Goal: Task Accomplishment & Management: Use online tool/utility

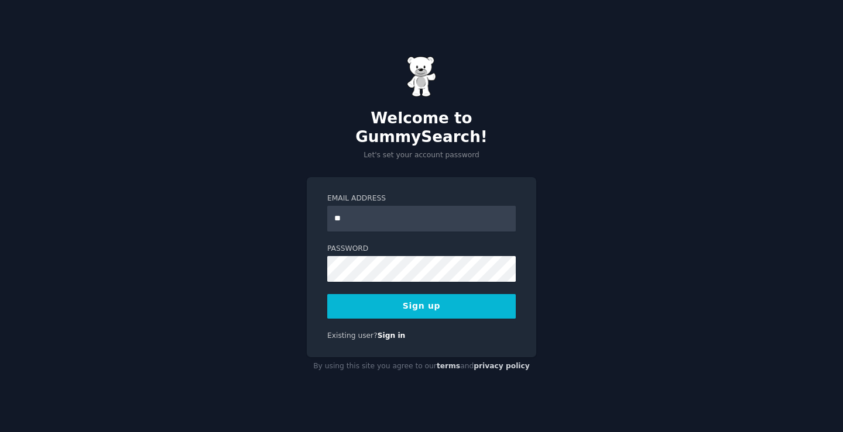
type input "**********"
click at [430, 303] on button "Sign up" at bounding box center [421, 306] width 188 height 25
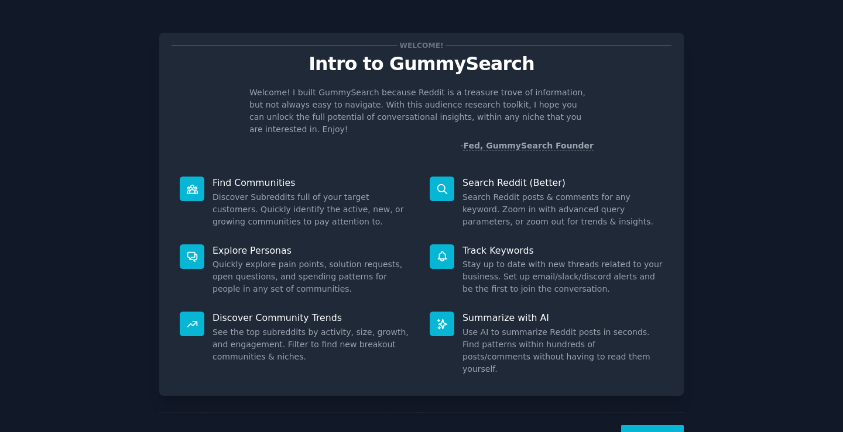
click at [656, 425] on button "Next" at bounding box center [652, 439] width 63 height 29
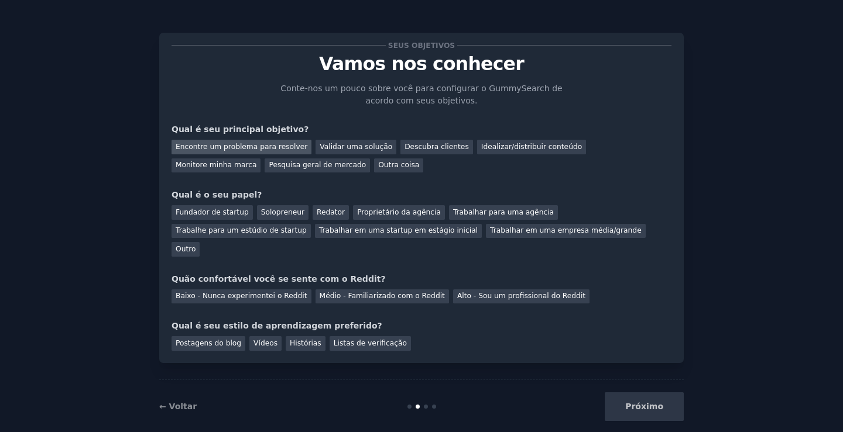
click at [269, 149] on font "Encontre um problema para resolver" at bounding box center [242, 147] width 132 height 8
click at [195, 245] on font "Outro" at bounding box center [186, 249] width 20 height 8
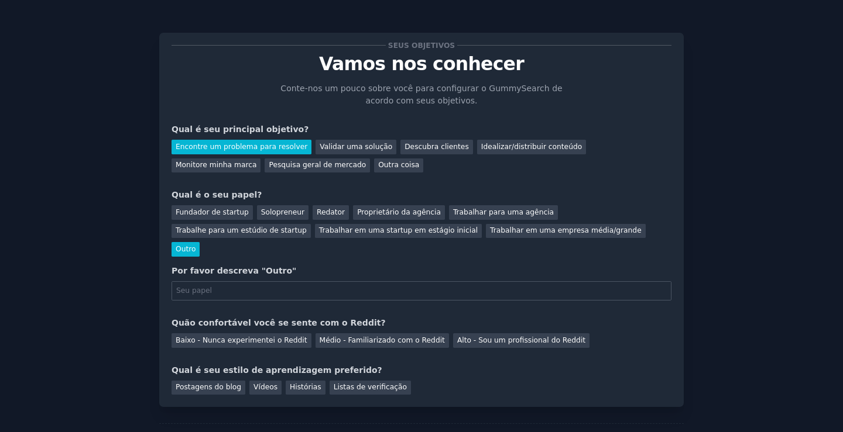
click at [195, 245] on font "Outro" at bounding box center [186, 249] width 20 height 8
click at [370, 281] on input "text" at bounding box center [421, 291] width 500 height 20
type input "Marketing e design"
click at [363, 295] on div "Seus objetivos Vamos nos conhecer Conte-nos um pouco sobre você para configurar…" at bounding box center [421, 220] width 500 height 350
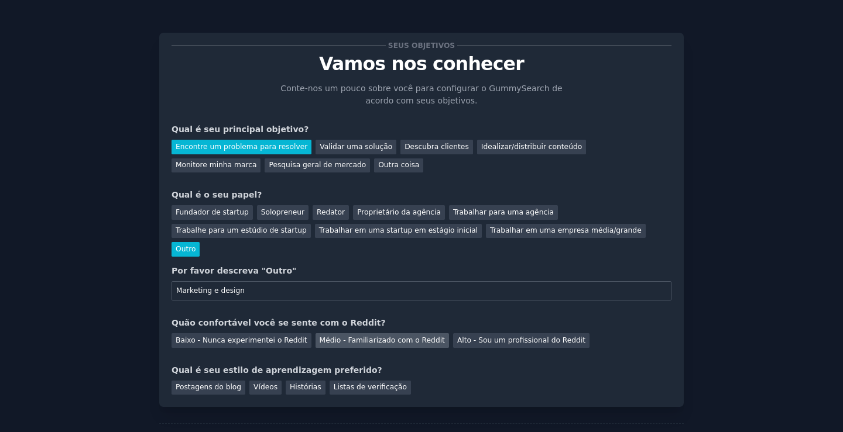
click at [355, 336] on font "Médio - Familiarizado com o Reddit" at bounding box center [381, 340] width 125 height 8
click at [340, 383] on font "Listas de verificação" at bounding box center [370, 387] width 73 height 8
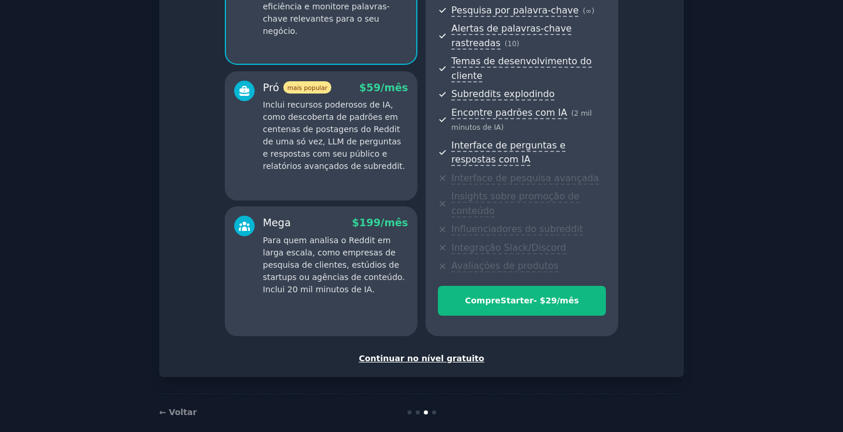
scroll to position [170, 0]
click at [417, 353] on font "Continuar no nível gratuito" at bounding box center [421, 357] width 125 height 9
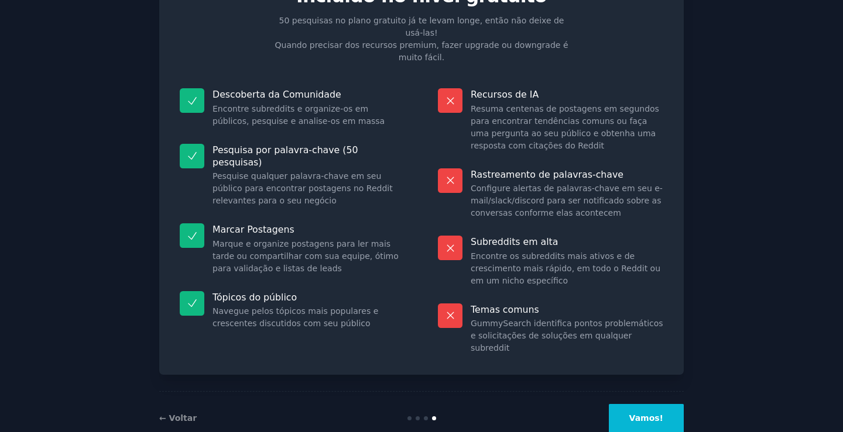
scroll to position [73, 0]
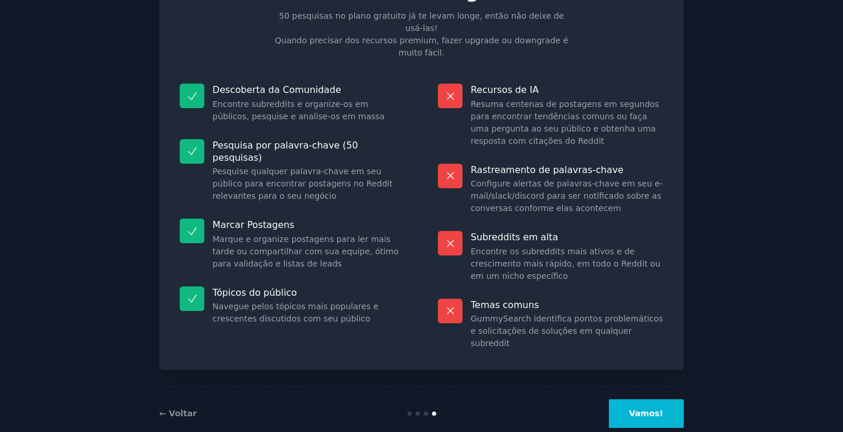
click at [655, 409] on font "Vamos!" at bounding box center [646, 413] width 34 height 9
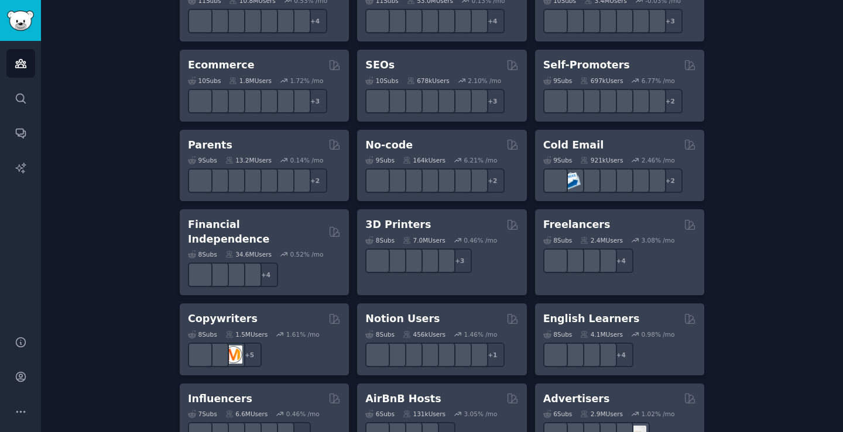
scroll to position [625, 0]
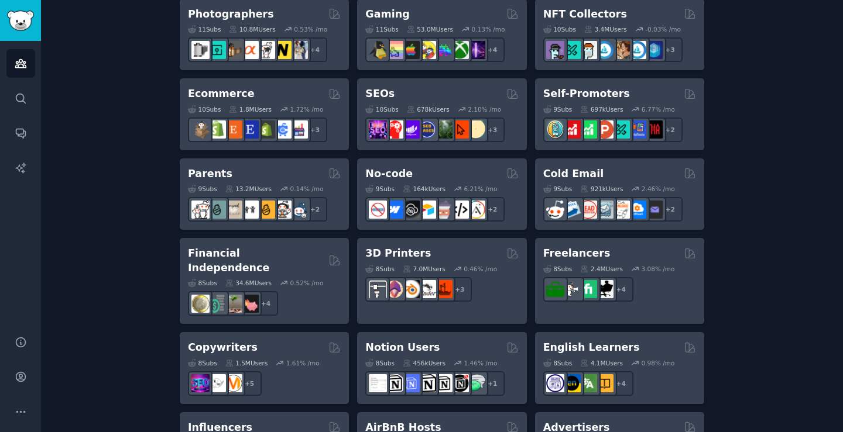
drag, startPoint x: 566, startPoint y: 250, endPoint x: 827, endPoint y: 229, distance: 261.3
click at [827, 227] on div "Públicos Informações Novo Salvo Com curadoria Tendências Crie seu primeiro públ…" at bounding box center [442, 57] width 802 height 1365
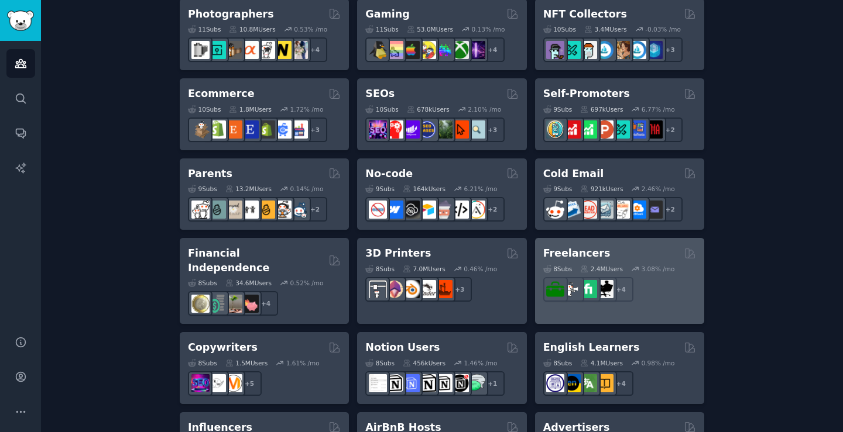
click at [572, 255] on h2 "Freelancers" at bounding box center [576, 253] width 67 height 15
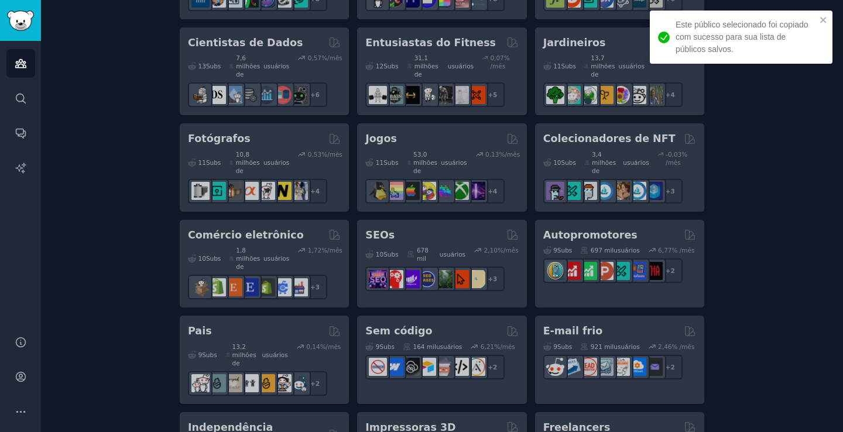
scroll to position [680, 0]
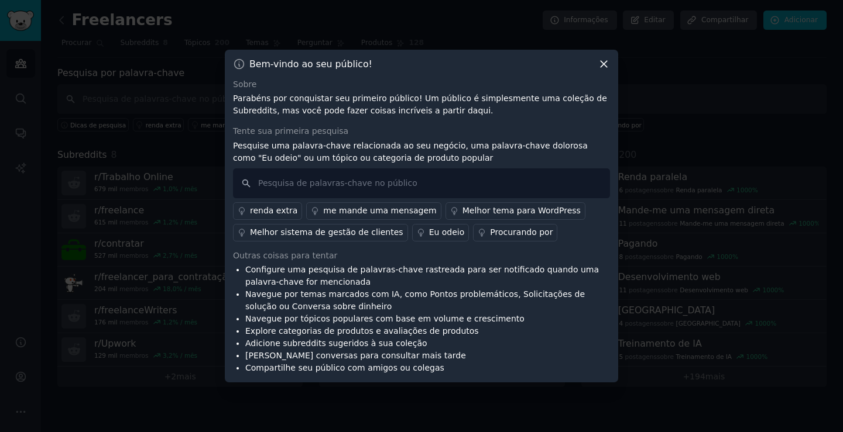
click at [604, 64] on icon at bounding box center [603, 64] width 12 height 12
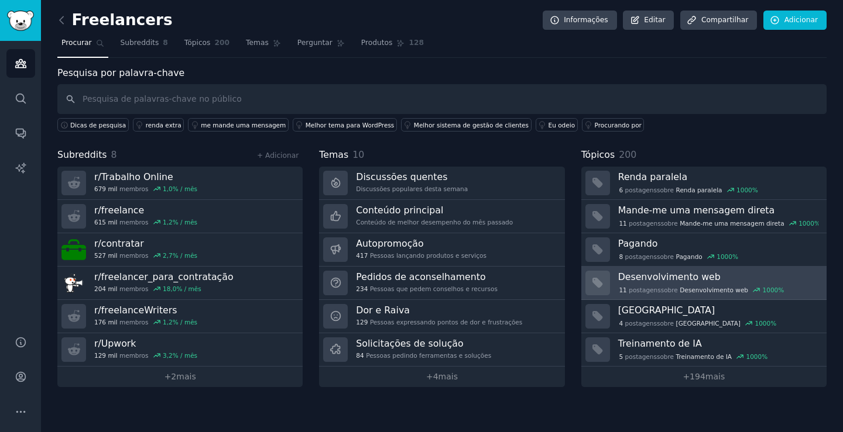
click at [719, 280] on h3 "Desenvolvimento web" at bounding box center [718, 277] width 200 height 12
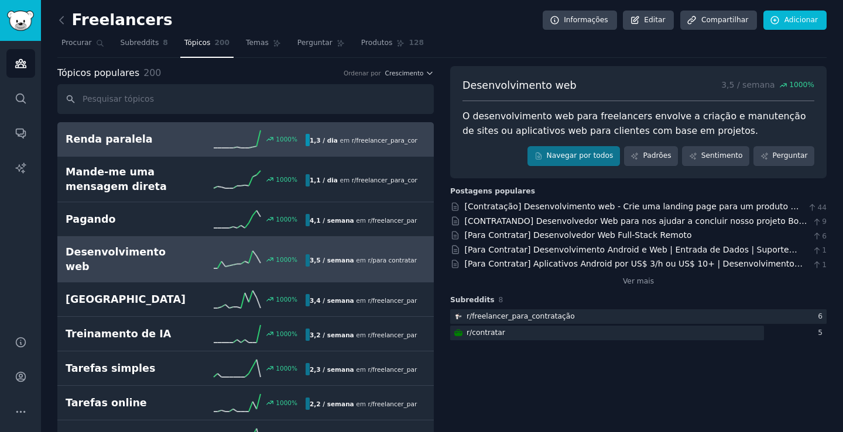
click at [226, 136] on icon at bounding box center [237, 139] width 47 height 18
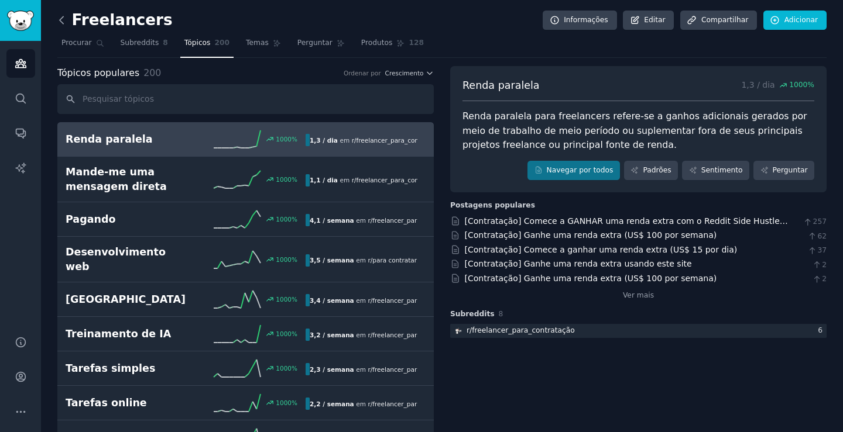
click at [61, 20] on icon at bounding box center [62, 20] width 12 height 12
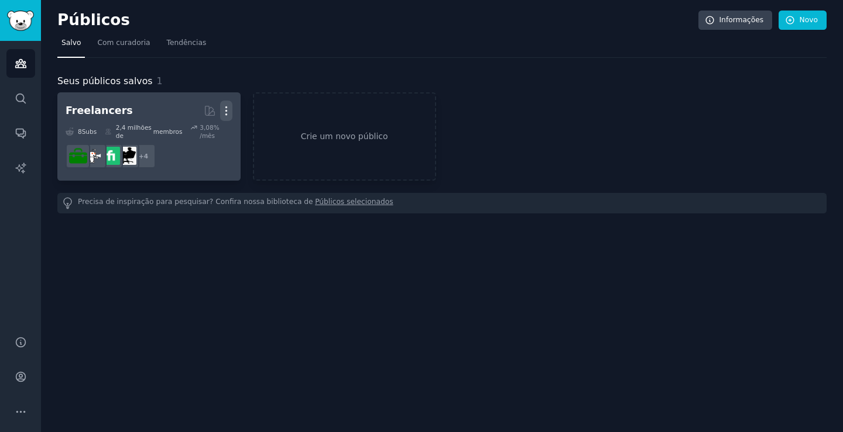
click at [222, 112] on icon "button" at bounding box center [226, 111] width 12 height 12
click at [202, 133] on p "Delete" at bounding box center [194, 135] width 27 height 12
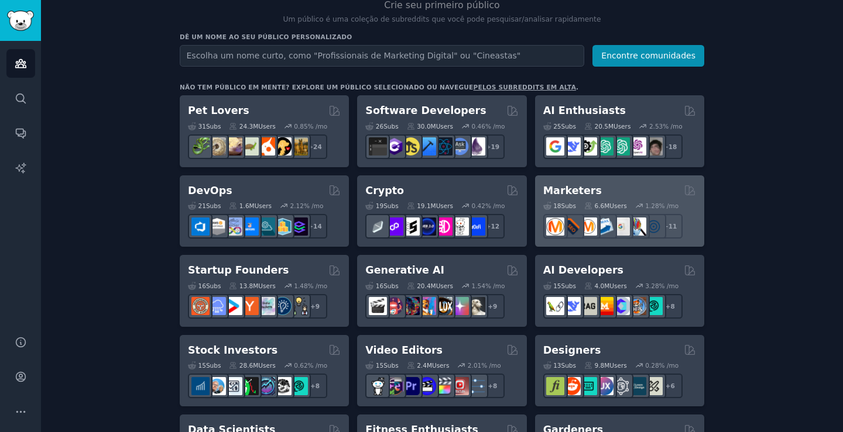
scroll to position [117, 0]
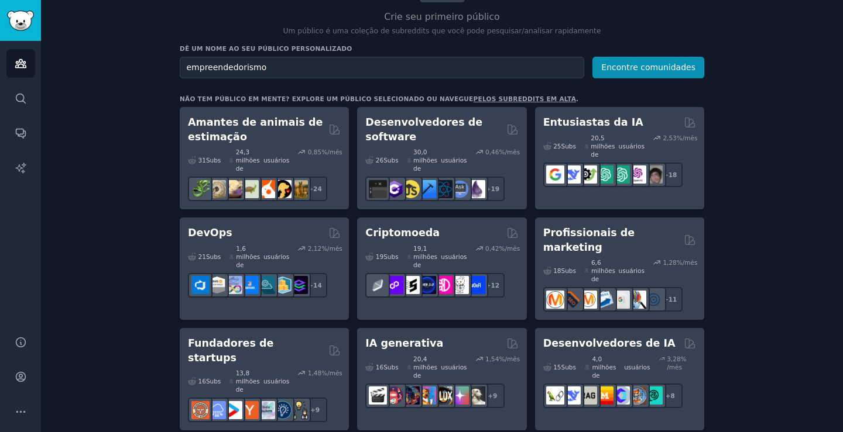
type input "empreendedorismo"
click at [592, 57] on button "Encontre comunidades" at bounding box center [648, 68] width 112 height 22
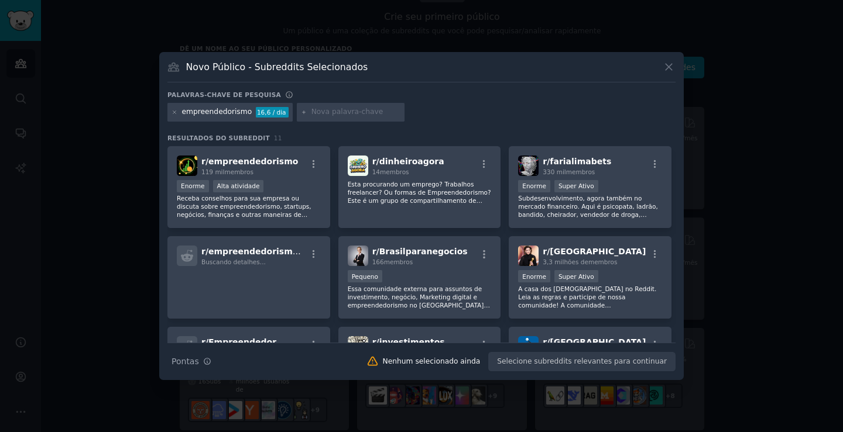
click at [665, 64] on icon at bounding box center [668, 67] width 12 height 12
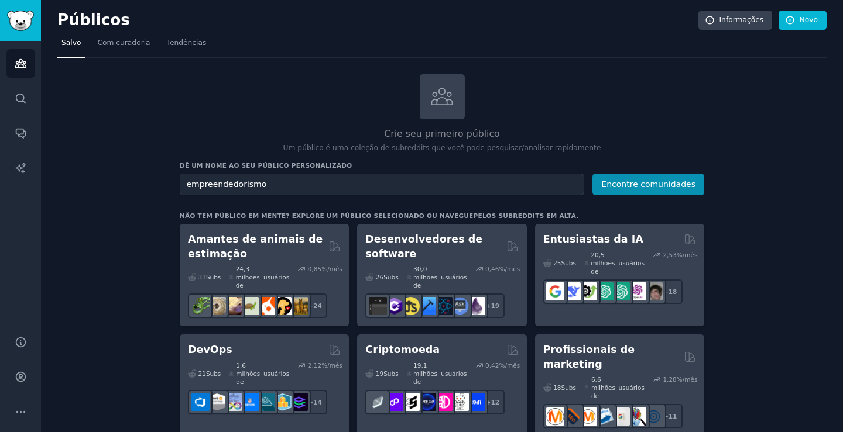
drag, startPoint x: 179, startPoint y: 44, endPoint x: 197, endPoint y: 66, distance: 27.4
click at [179, 44] on font "Tendências" at bounding box center [187, 43] width 40 height 8
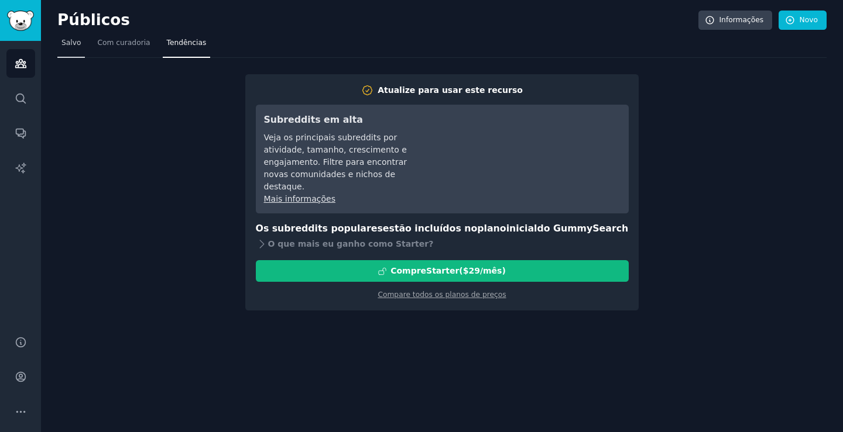
click at [74, 44] on font "Salvo" at bounding box center [70, 43] width 19 height 8
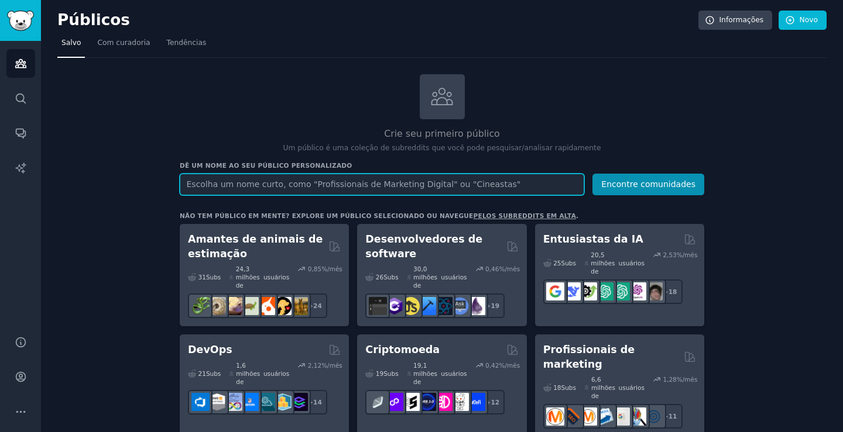
click at [361, 185] on input "text" at bounding box center [382, 185] width 404 height 22
type input "site institucional"
click at [592, 174] on button "Encontre comunidades" at bounding box center [648, 185] width 112 height 22
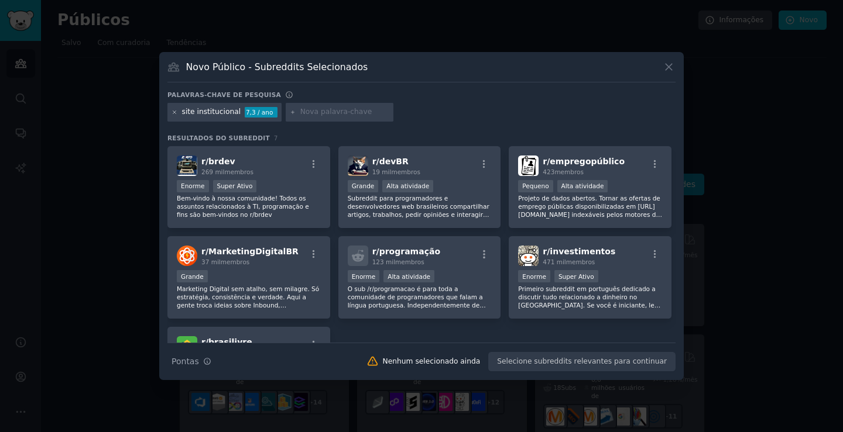
click at [176, 113] on icon at bounding box center [174, 112] width 6 height 6
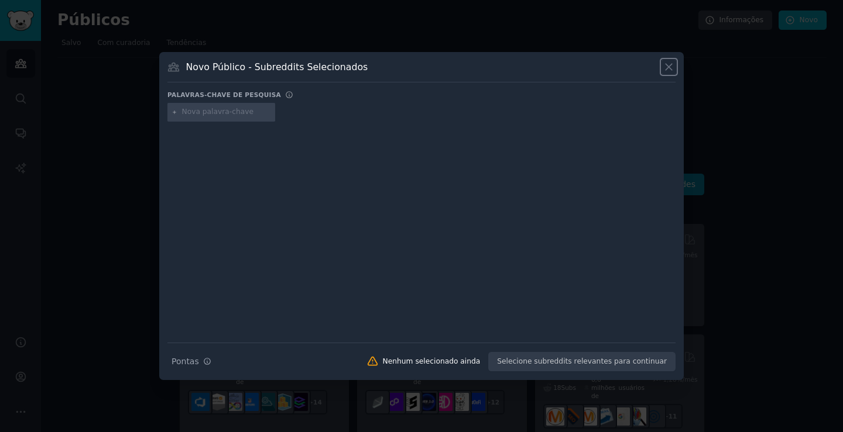
click at [665, 67] on icon at bounding box center [668, 67] width 12 height 12
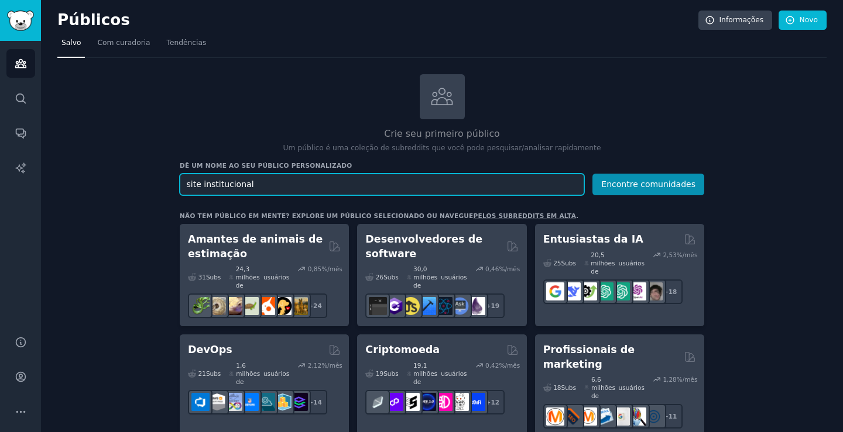
drag, startPoint x: 253, startPoint y: 184, endPoint x: 180, endPoint y: 184, distance: 73.1
click at [180, 184] on input "site institucional" at bounding box center [382, 185] width 404 height 22
